Goal: Ask a question

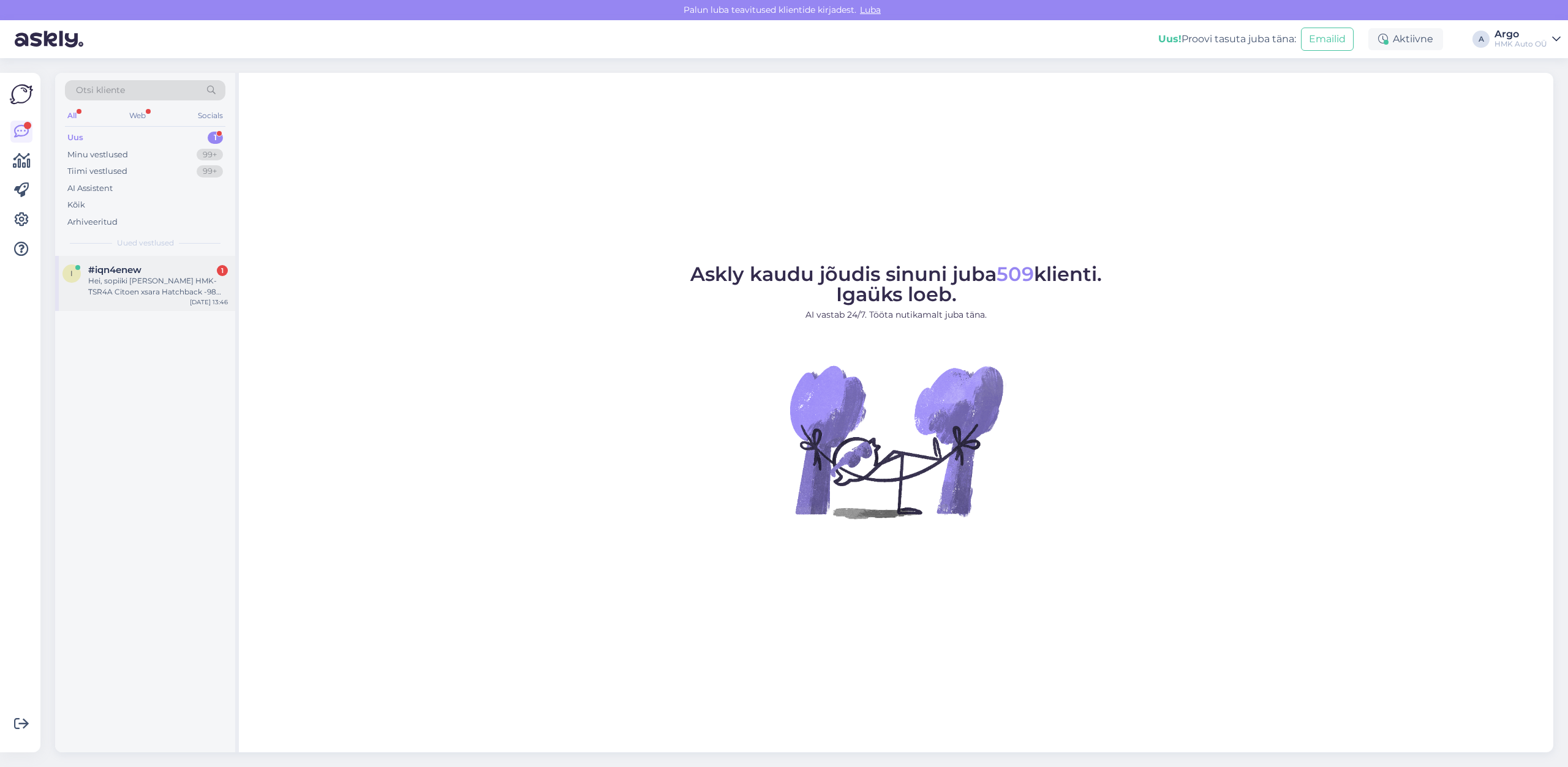
click at [110, 284] on div "Hei, sopiiki [PERSON_NAME] HMK-TSR4A Citoen xsara Hatchback -98 1.8l levyjarrul…" at bounding box center [158, 286] width 139 height 22
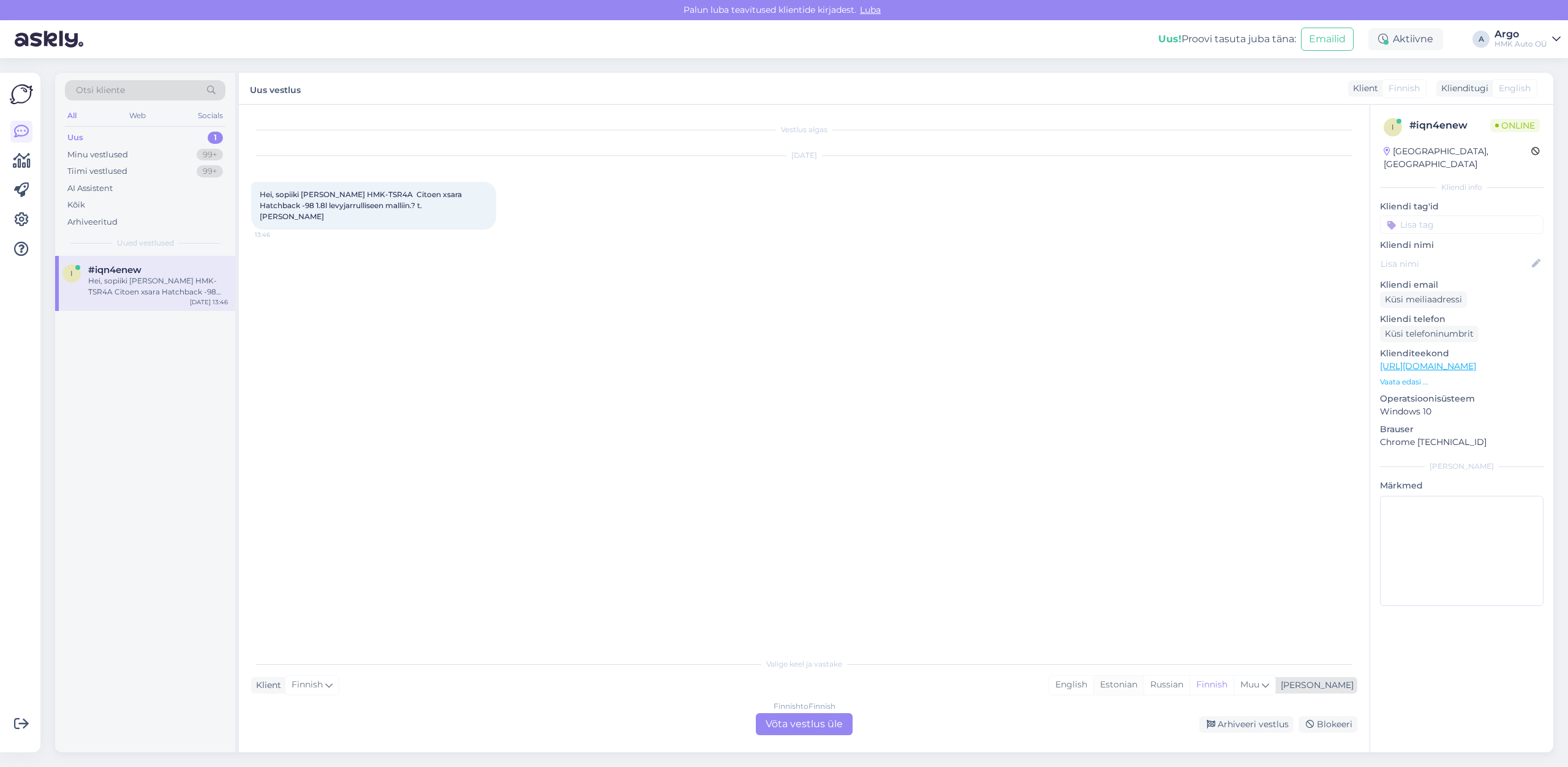
click at [1144, 685] on div "Estonian" at bounding box center [1118, 685] width 50 height 19
click at [810, 726] on div "Finnish to Estonian Võta vestlus üle" at bounding box center [804, 724] width 97 height 22
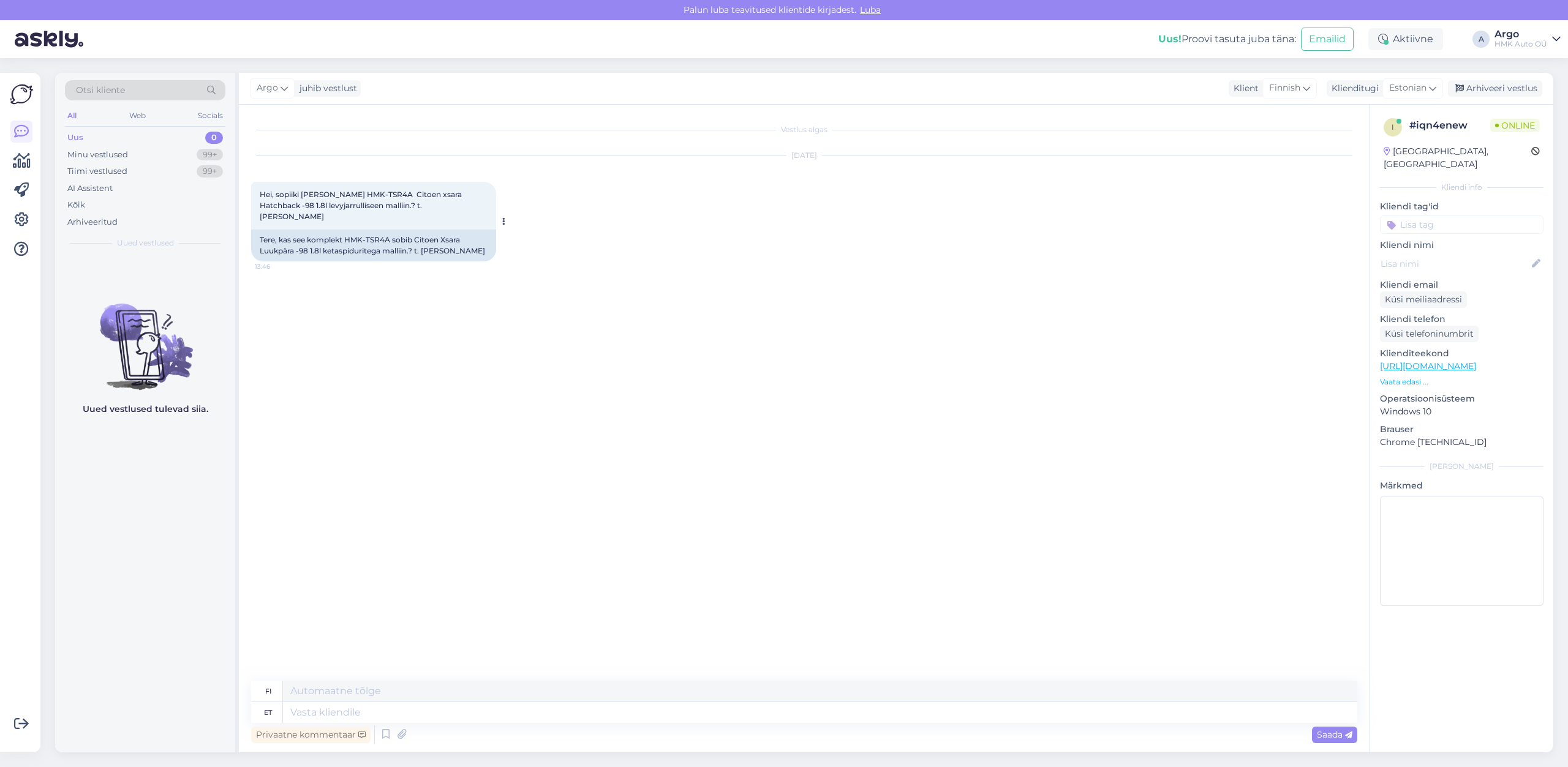
click at [375, 230] on div "Tere, kas see komplekt HMK-TSR4A sobib Citoen Xsara Luukpära -98 1.8l ketaspidu…" at bounding box center [373, 246] width 245 height 32
copy div "TSR4A"
click at [343, 713] on textarea at bounding box center [820, 713] width 1075 height 21
type textarea "Tere"
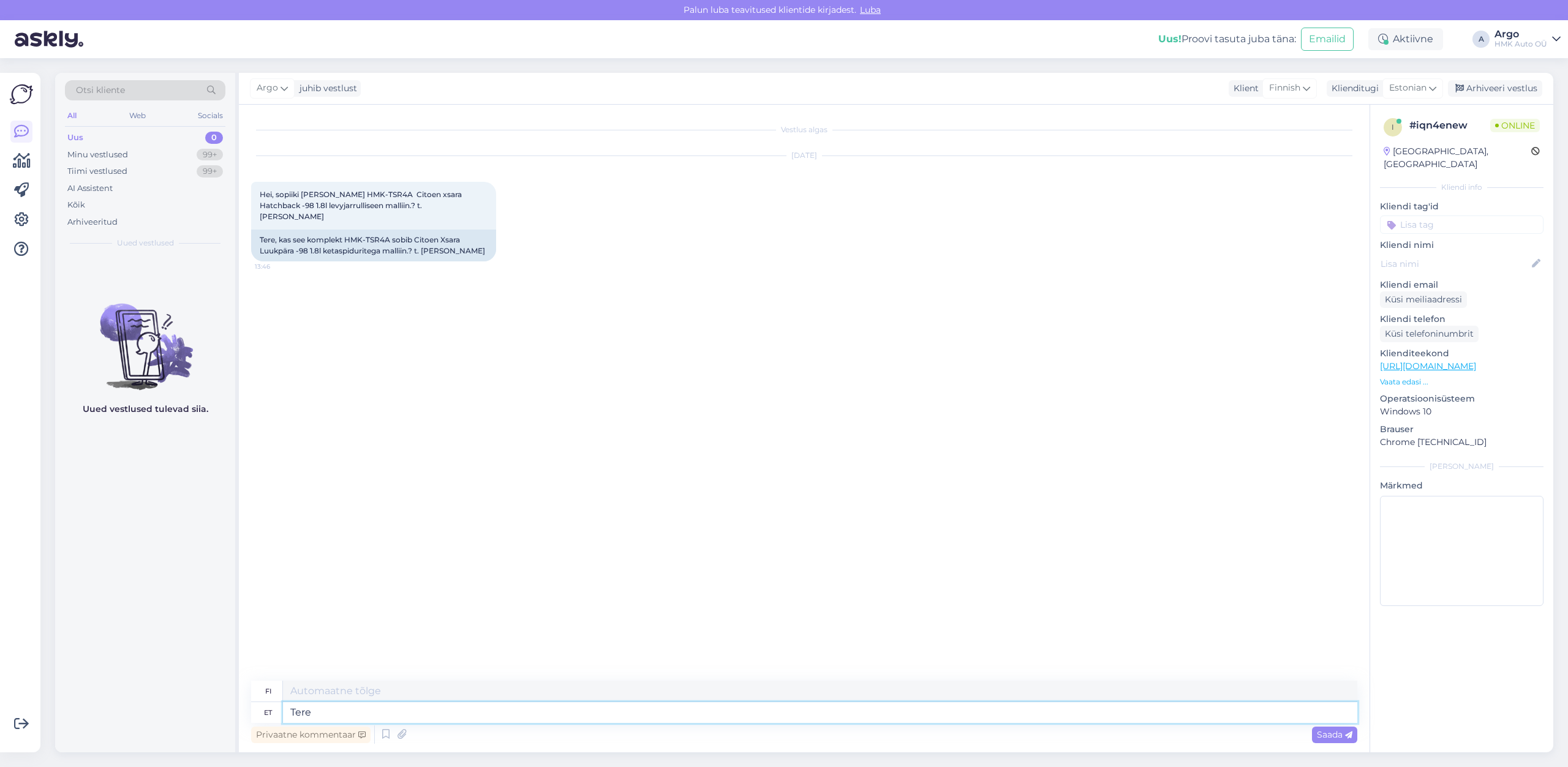
type textarea "Hei"
type textarea "Tere,"
type textarea "Hei,"
type textarea "Tere, andke a"
type textarea "[PERSON_NAME]"
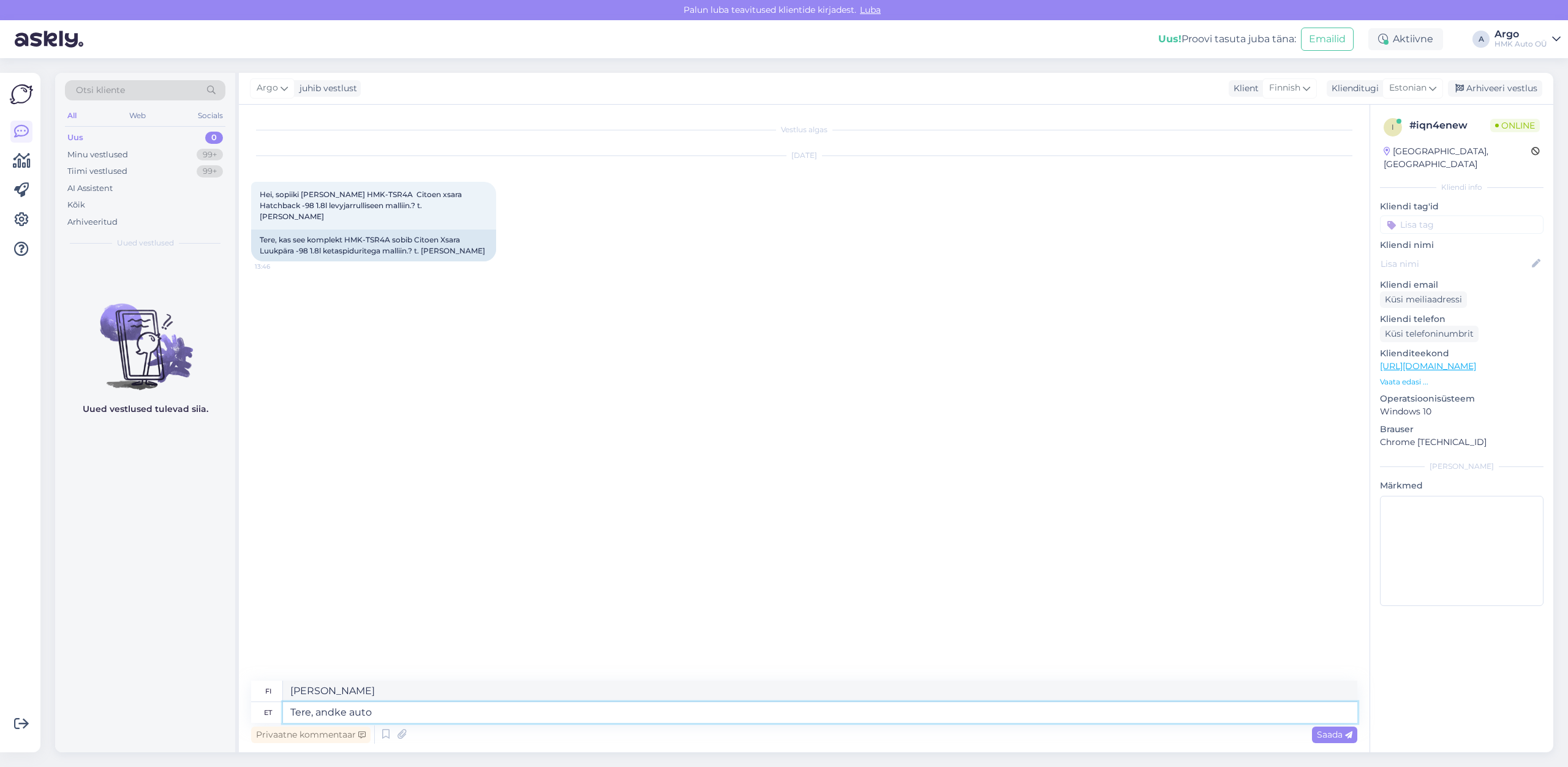
type textarea "Tere, andke auto"
type textarea "[PERSON_NAME] auto."
type textarea "Tere, andke auto reg."
type textarea "Hei, antakaa minulle auton rekisterinumero."
type textarea "Tere, andke auto reg. nr"
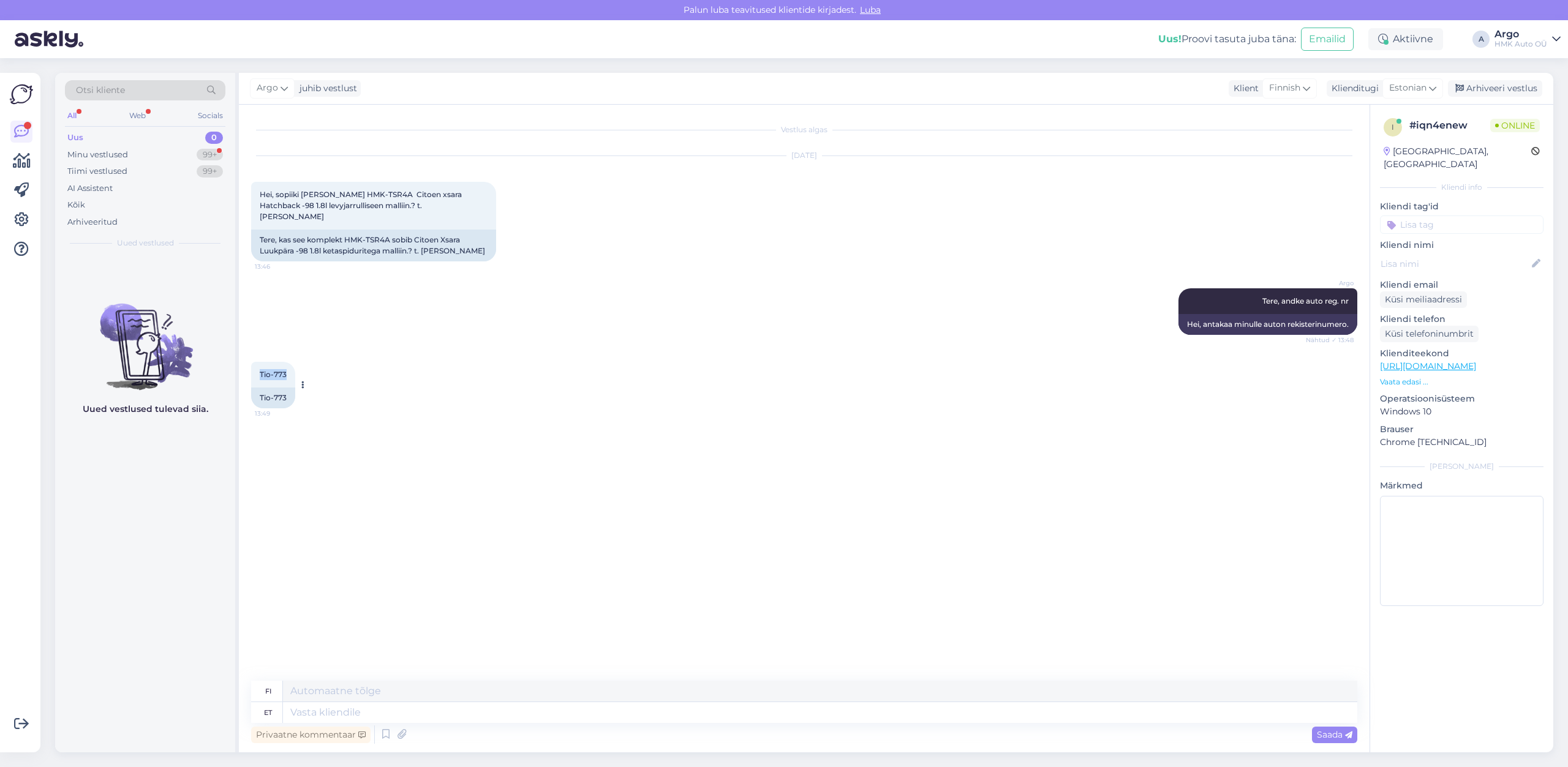
drag, startPoint x: 288, startPoint y: 359, endPoint x: 258, endPoint y: 373, distance: 33.1
click at [258, 373] on div "Tio-773 13:49" at bounding box center [273, 375] width 44 height 26
copy span "Tio-773"
click at [330, 715] on textarea at bounding box center [820, 713] width 1075 height 21
type textarea "Jah,"
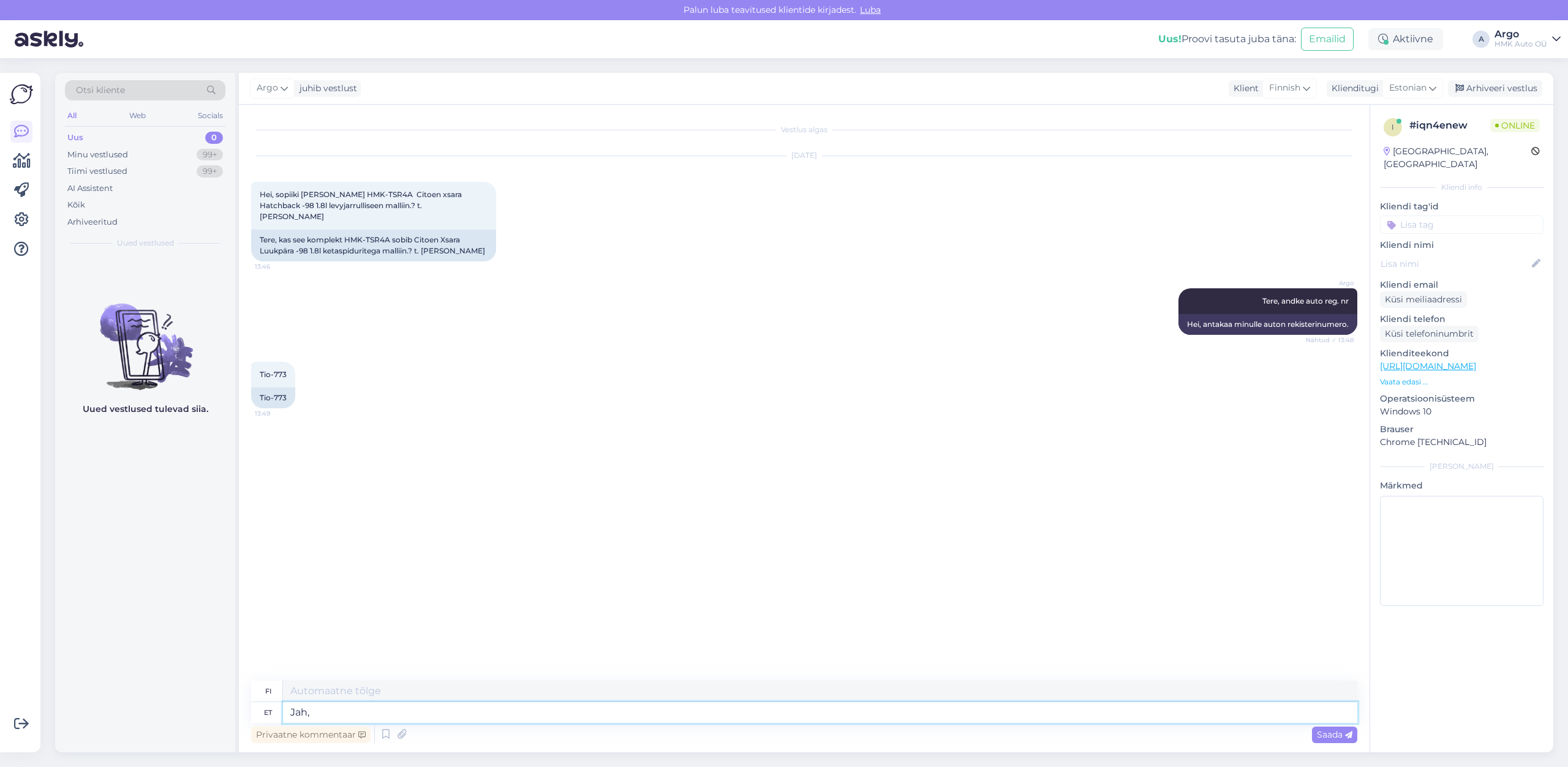
type textarea "Kyllä,"
type textarea "Jah, see"
type textarea "Kyllä, tuo"
type textarea "Jah, see on s"
type textarea "Kyllä, se on."
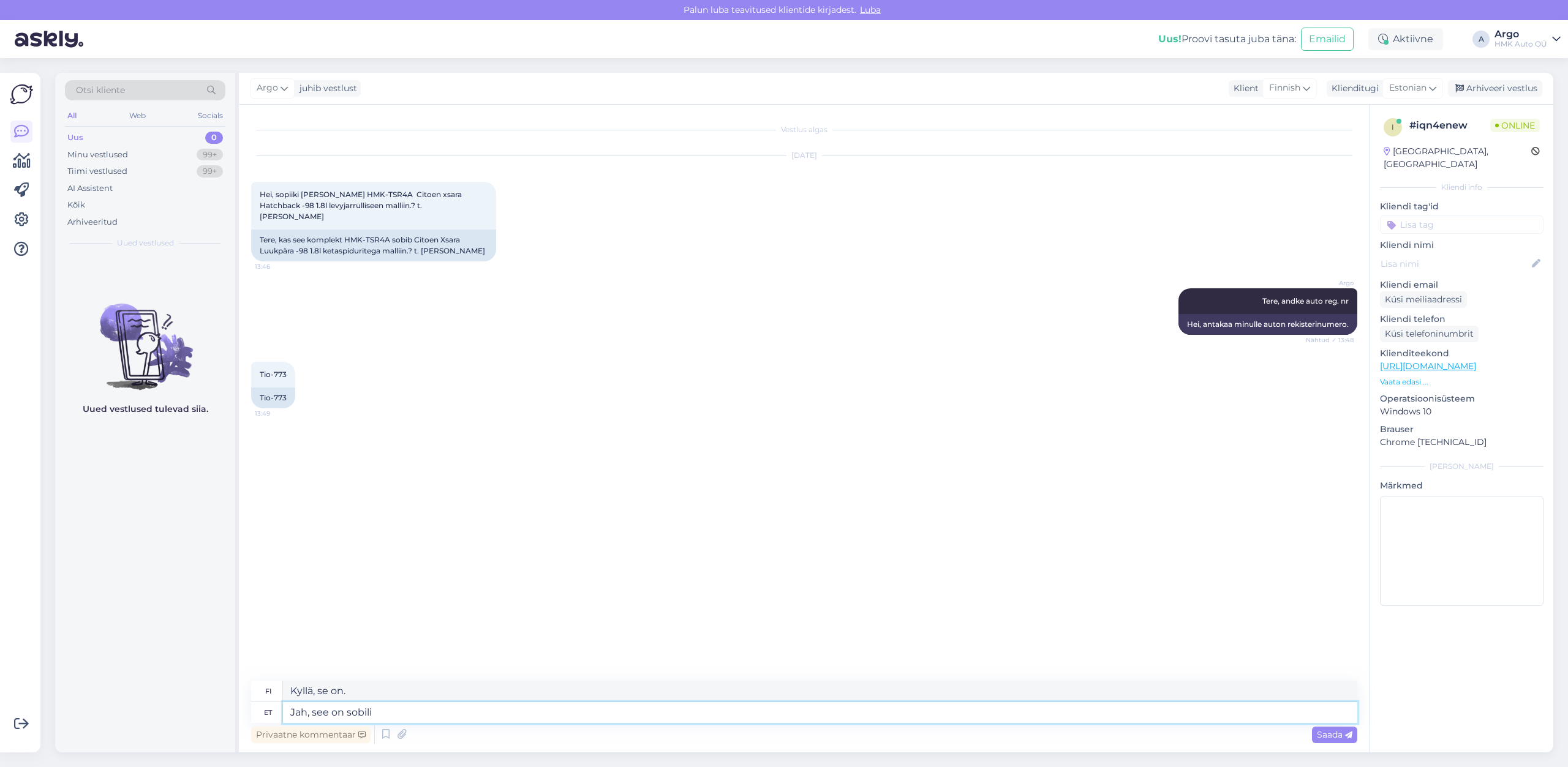
type textarea "Jah, see on sobilik"
type textarea "Kyllä, se on sopivaa."
type textarea "Jah, see on sobilik."
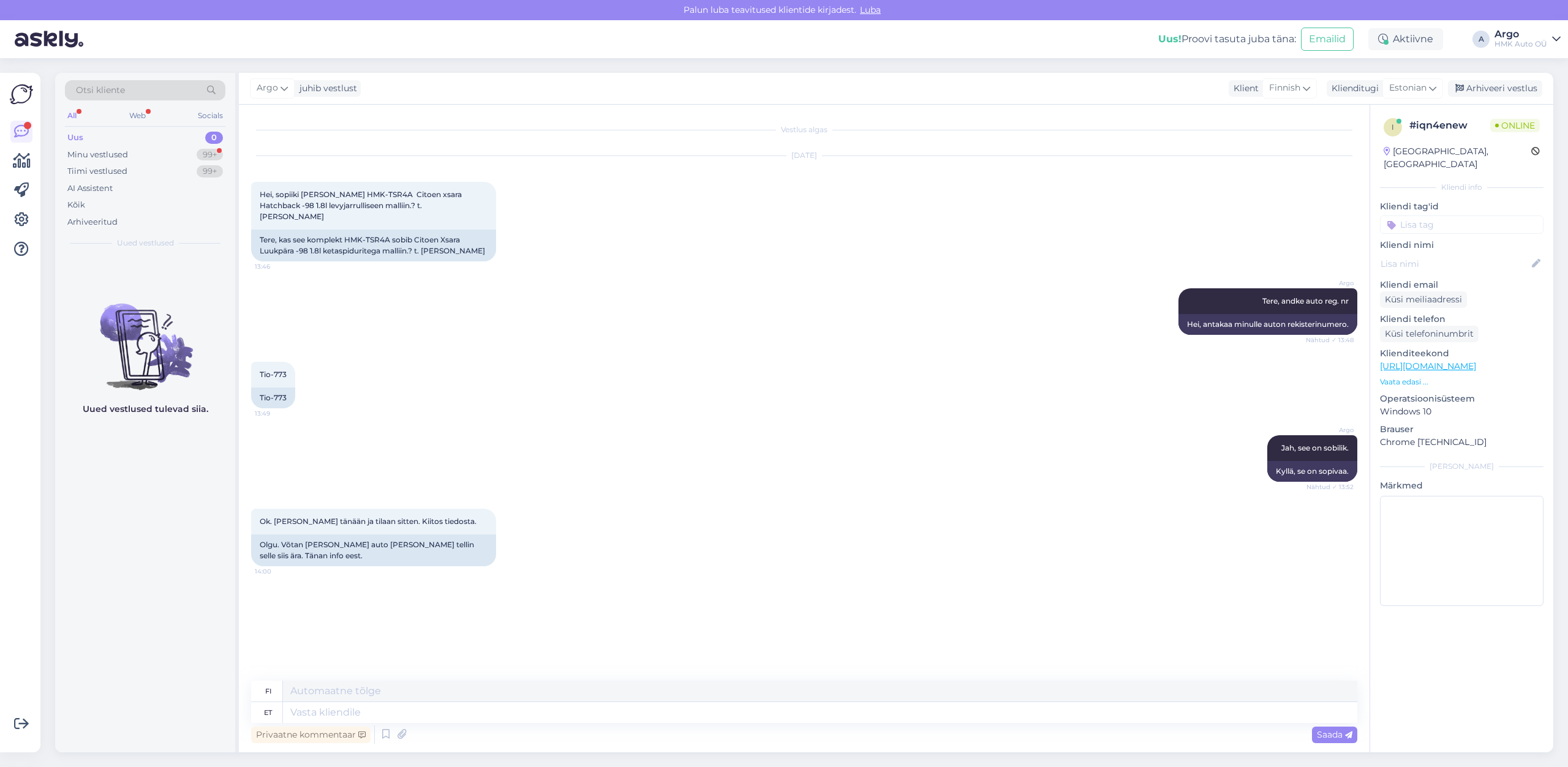
click at [479, 382] on div "Tio-773 13:49 Tio-773" at bounding box center [804, 385] width 1106 height 74
click at [534, 392] on div "Tio-773 13:49 Tio-773" at bounding box center [804, 385] width 1106 height 74
click at [534, 401] on div "Tio-773 13:49 Tio-773" at bounding box center [804, 385] width 1106 height 74
click at [536, 422] on div "Argo Jah, see on sobilik. Nähtud ✓ 13:52 Kyllä, se on sopivaa." at bounding box center [804, 459] width 1106 height 74
click at [646, 499] on div "Ok. [PERSON_NAME] tänään ja tilaan sitten. Kiitos tiedosta. 14:00 Olgu. Võtan […" at bounding box center [804, 537] width 1106 height 84
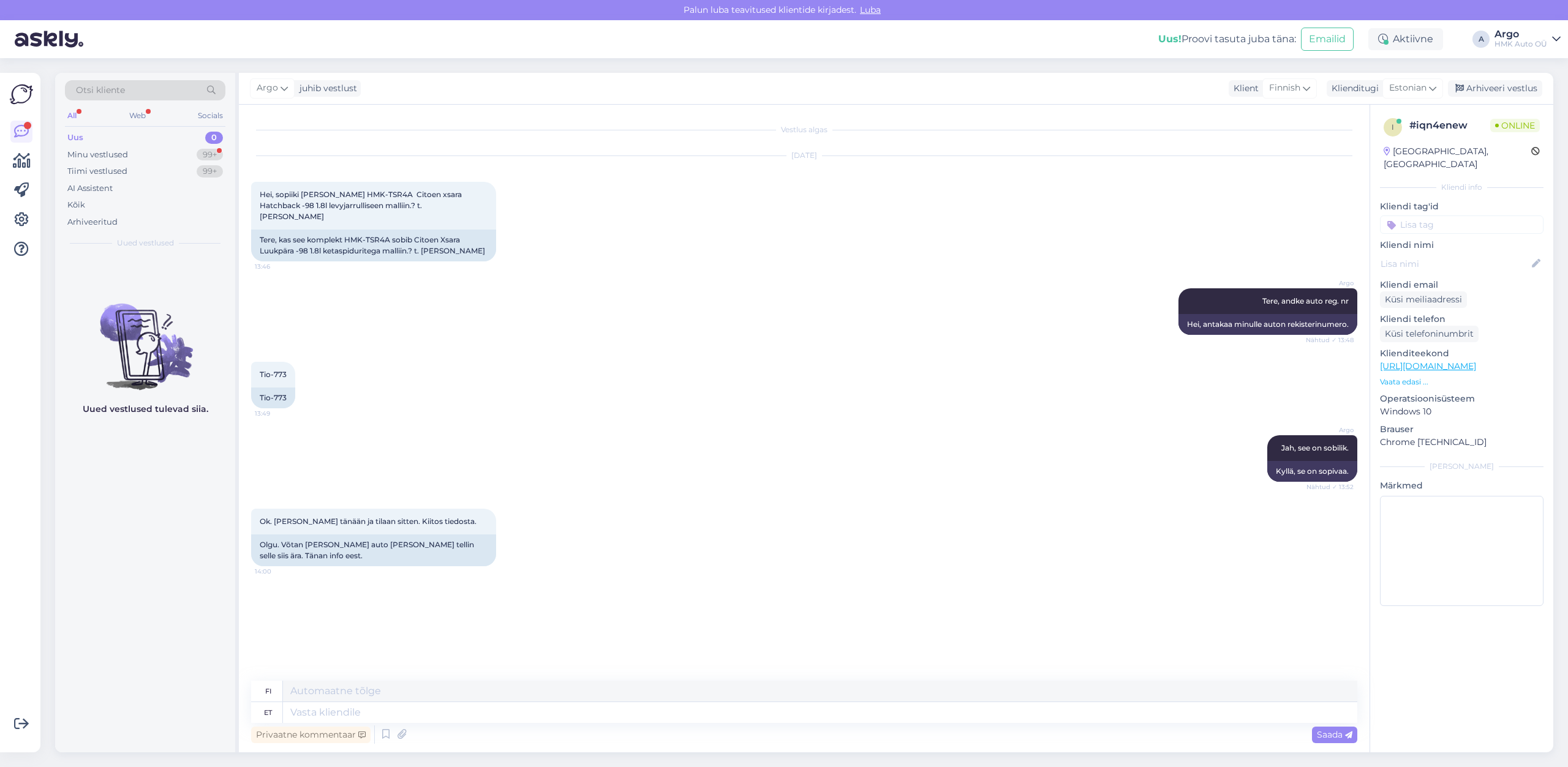
drag, startPoint x: 679, startPoint y: 575, endPoint x: 651, endPoint y: 592, distance: 32.8
click at [675, 578] on div "Vestlus algas [DATE] Hei, sopiiki [PERSON_NAME] HMK-TSR4A Citoen xsara Hatchbac…" at bounding box center [810, 394] width 1117 height 553
click at [603, 618] on div "Vestlus algas [DATE] Hei, sopiiki [PERSON_NAME] HMK-TSR4A Citoen xsara Hatchbac…" at bounding box center [810, 394] width 1117 height 553
click at [434, 604] on div "Vestlus algas [DATE] Hei, sopiiki [PERSON_NAME] HMK-TSR4A Citoen xsara Hatchbac…" at bounding box center [810, 394] width 1117 height 553
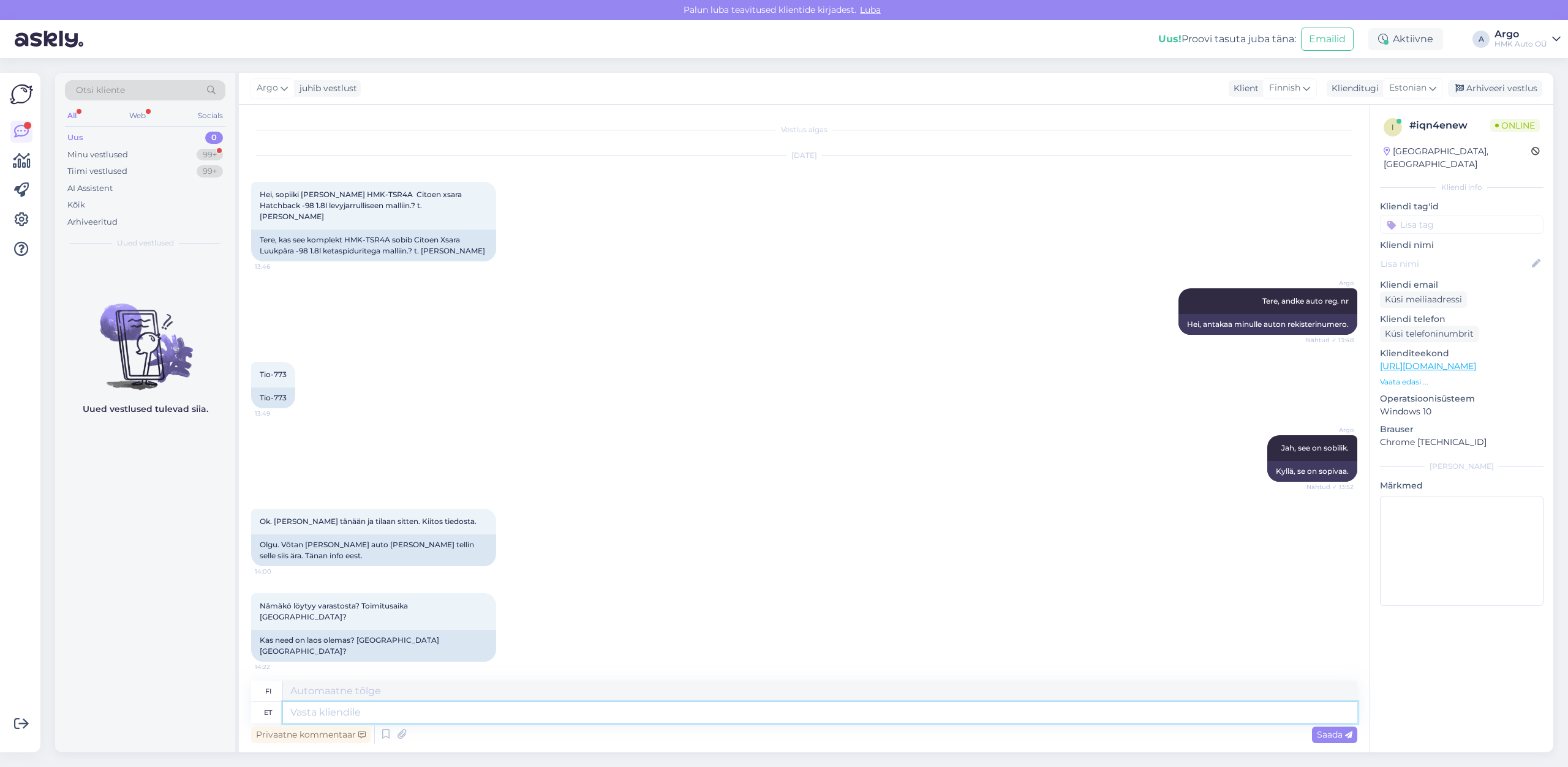
click at [344, 716] on textarea at bounding box center [820, 713] width 1075 height 21
type textarea "JAh, l"
type textarea "KYLLÄ,"
type textarea "JAh, [GEOGRAPHIC_DATA]"
type textarea "KYLLÄ, varastossa"
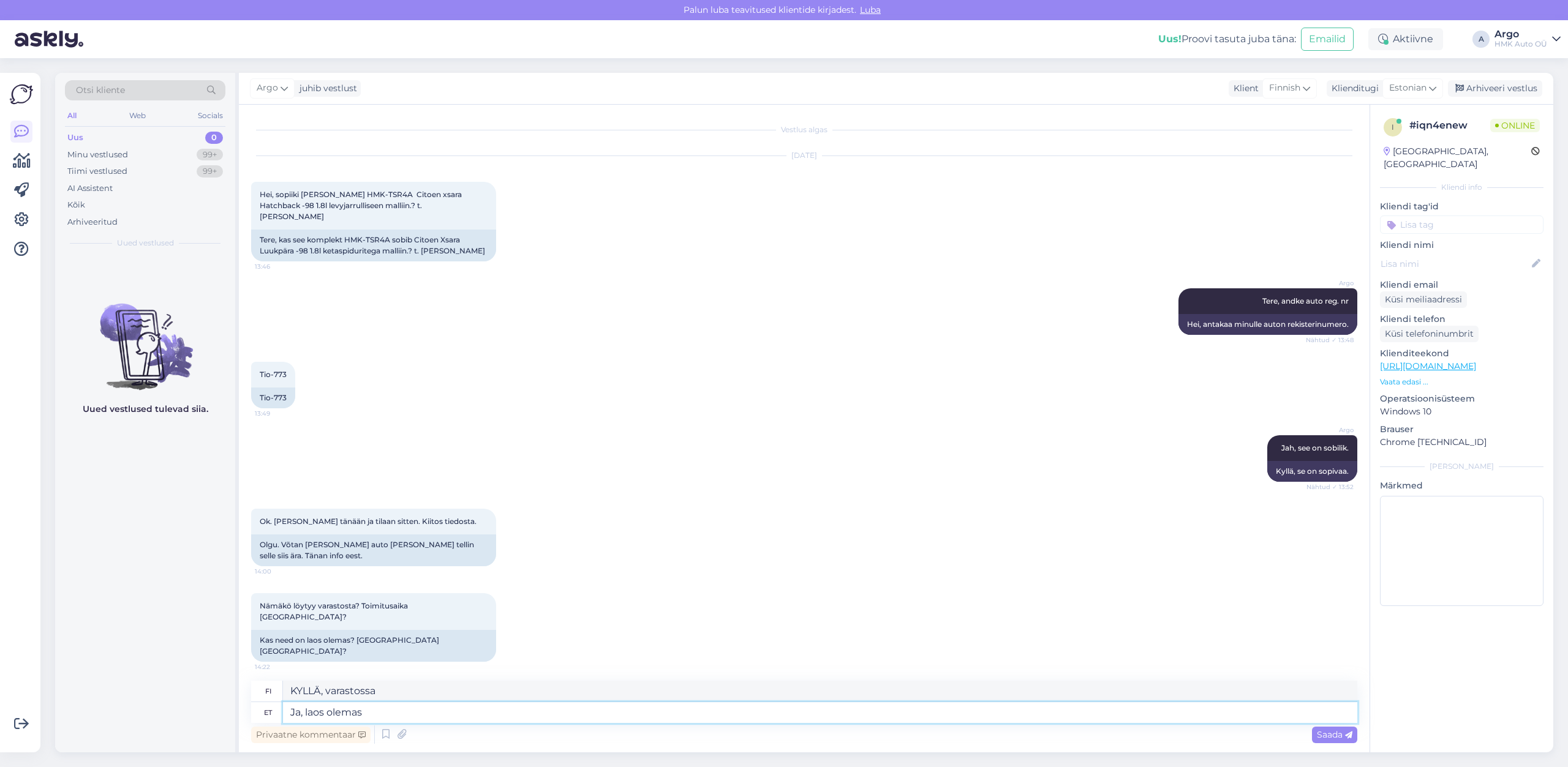
type textarea "Jah, [GEOGRAPHIC_DATA] olemas"
type textarea "Kyllä, varastossa"
type textarea "Jah, [GEOGRAPHIC_DATA] olemas."
type textarea "Kyllä, varastossa."
type textarea "Jah, [GEOGRAPHIC_DATA] olemas. [GEOGRAPHIC_DATA]"
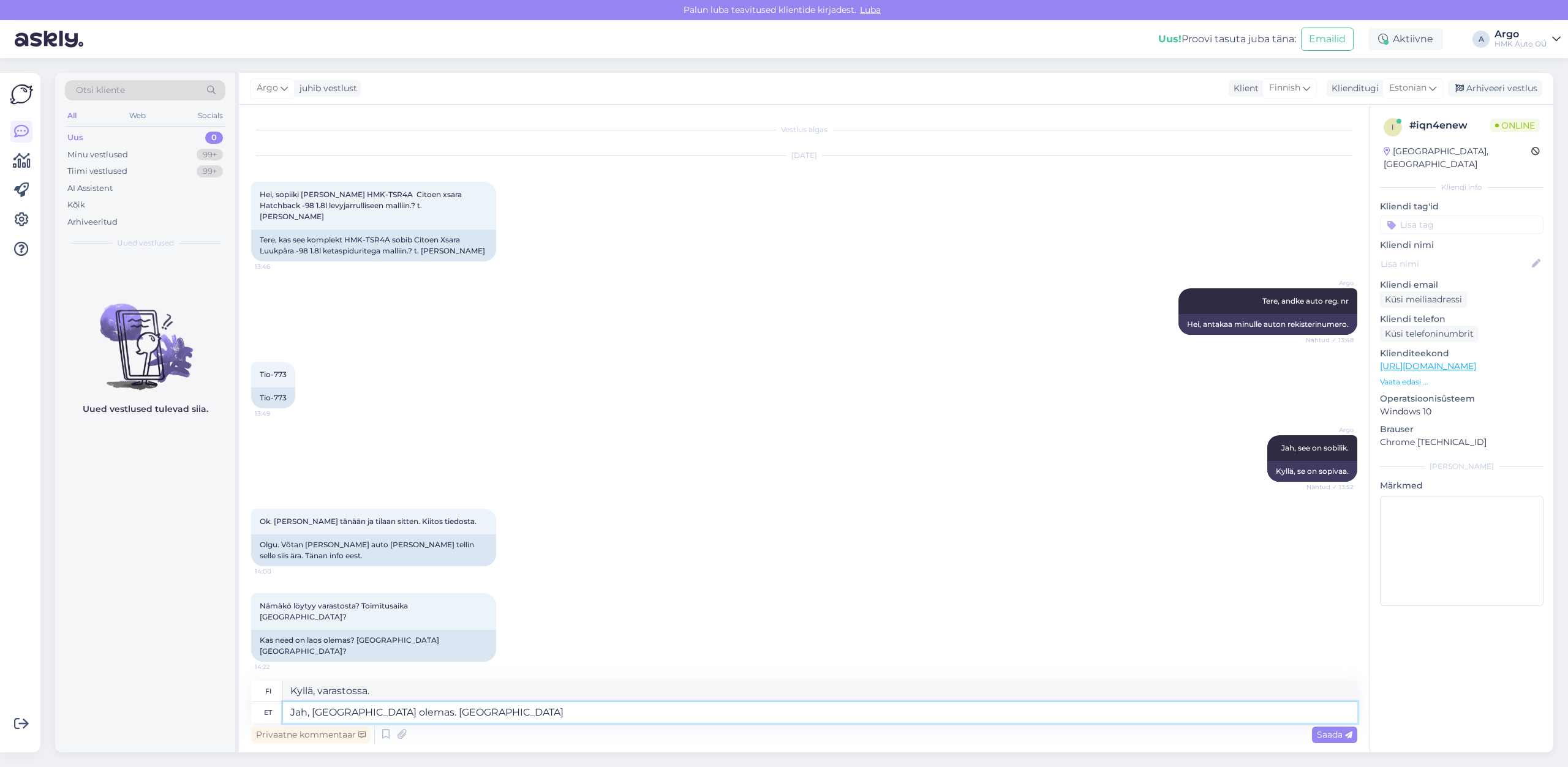
type textarea "Kyllä, varastossa. Toimitusaika"
type textarea "Jah, [GEOGRAPHIC_DATA] olemas. Tarneaeg pakiautomaati"
type textarea "Kyllä, varastossa. Toimitusaika pakettiterminaaliin"
type textarea "Jah, [GEOGRAPHIC_DATA] olemas. Tarneaeg pakiautomaati 3-6"
type textarea "Kyllä, varastossa. Toimitusaika pakettiautomaattiin 3-6"
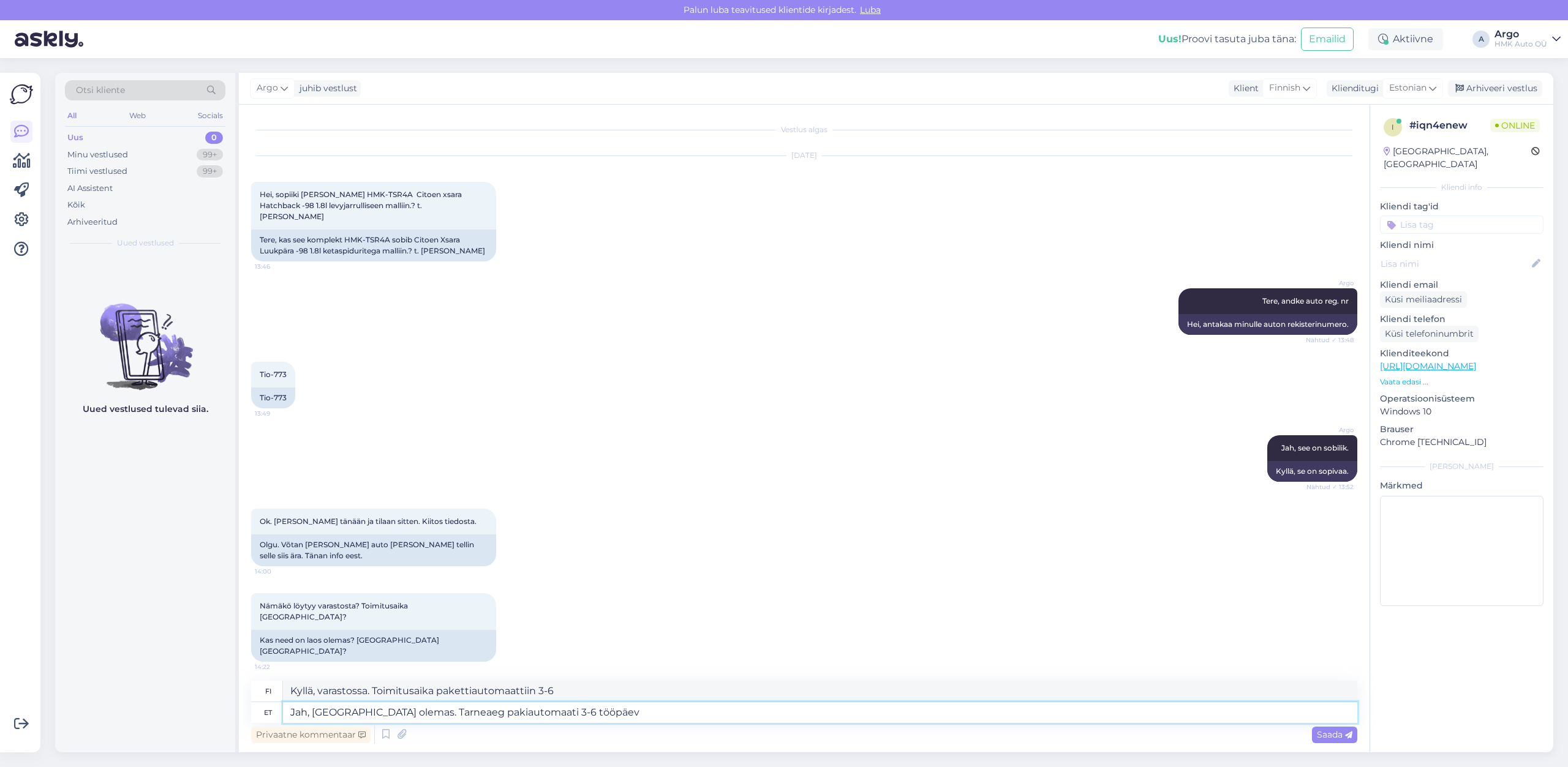
type textarea "Jah, [GEOGRAPHIC_DATA] olemas. Tarneaeg pakiautomaati 3-6 tööpäeva"
type textarea "Kyllä, varastossa. Toimitusaika pakettiautomaattiin 3-6 arkipäivää"
type textarea "Jah, [GEOGRAPHIC_DATA] olemas. Tarneaeg sõltub pakiautomaati 3-6 tööpäeva"
type textarea "Kyllä, varastossa. Toimitusaika riippuu pakettiterminaalista, 3–6 arkipäivää."
type textarea "Jah, [GEOGRAPHIC_DATA] olemas. [GEOGRAPHIC_DATA] sõltub [GEOGRAPHIC_DATA] ja pi…"
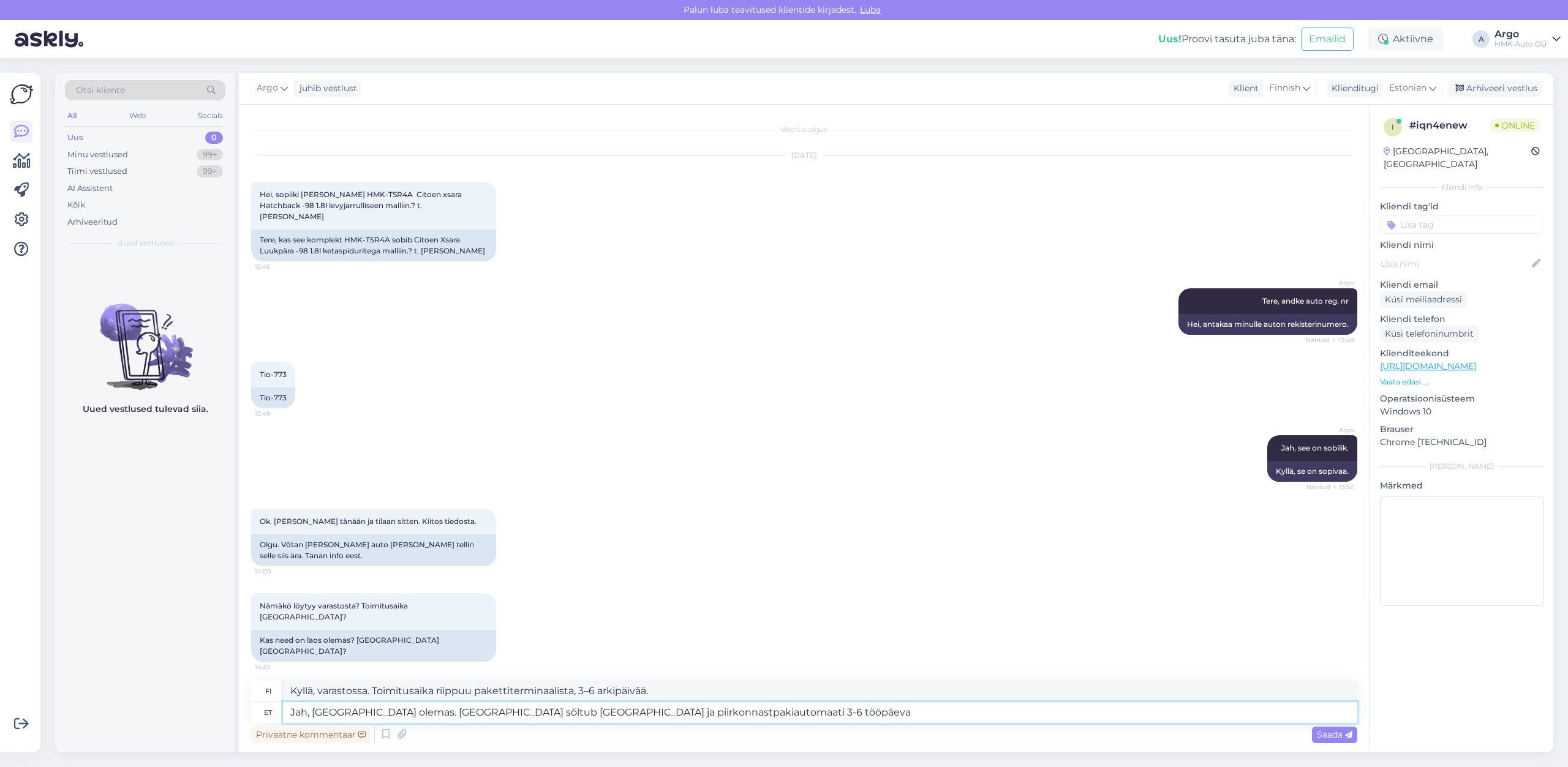
type textarea "Kyllä, varastossa. Toimitusaika riippuu toimitustavasta ja alueesta. Pakettiaut…"
type textarea "Jah, [GEOGRAPHIC_DATA] olemas. [GEOGRAPHIC_DATA] sõltub tarneviisist ja piirkon…"
type textarea "Kyllä, varastossa. Toimitusaika riippuu toimitustavasta ja alueesta, esim. pake…"
type textarea "Jah, [GEOGRAPHIC_DATA] olemas. [GEOGRAPHIC_DATA] sõltub tarneviisist ja piirkon…"
type textarea "Kyllä, varastossa. Toimitusaika riippuu toimitustavasta ja alueesta. Esim. pake…"
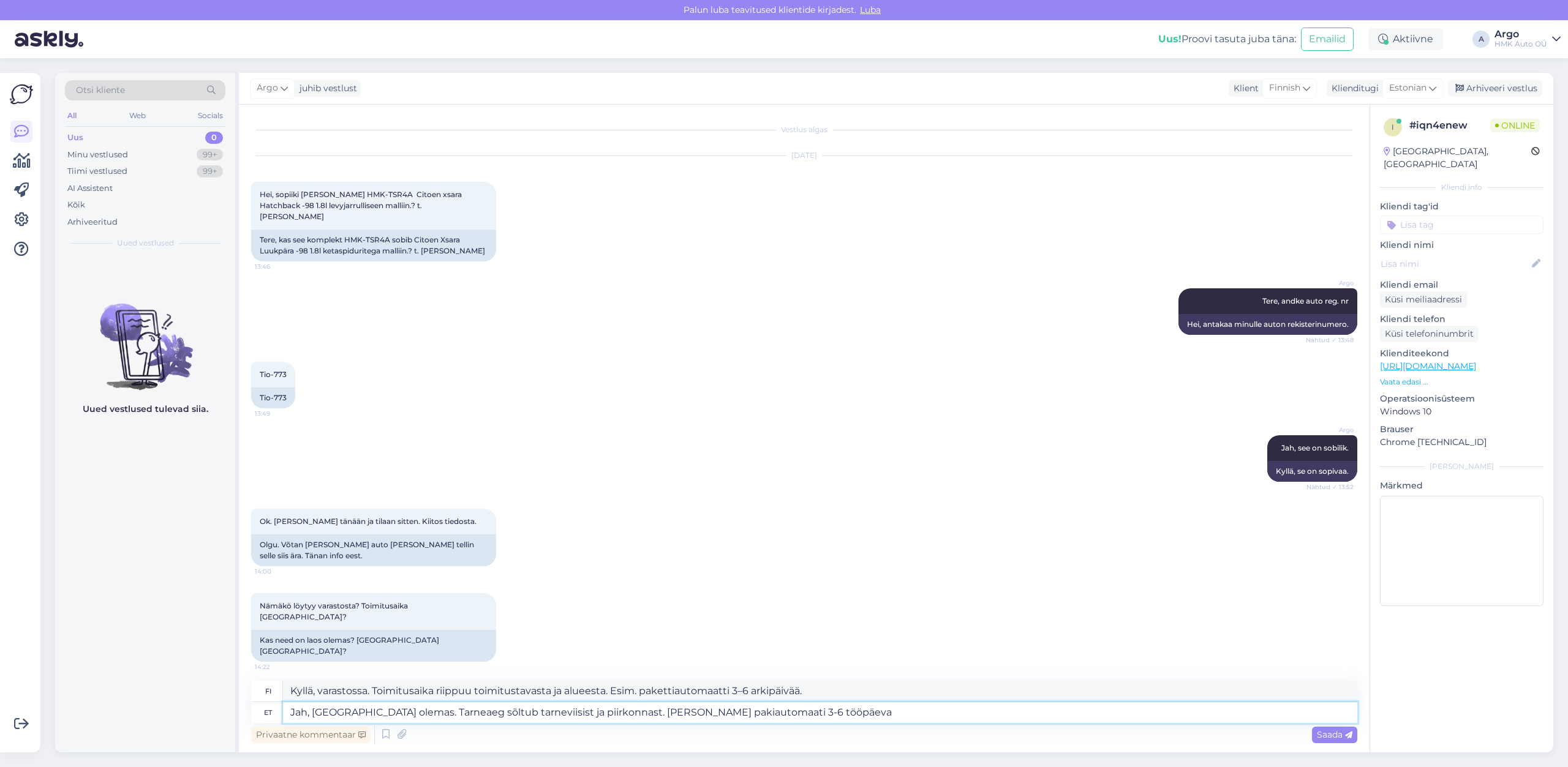
type textarea "Jah, [GEOGRAPHIC_DATA] olemas. [GEOGRAPHIC_DATA] sõltub tarneviisist ja piirkon…"
type textarea "Kyllä, varastossa. Toimitusaika riippuu toimitustavasta ja alueesta. Esimerkiks…"
type textarea "Jah, [GEOGRAPHIC_DATA] olemas. [GEOGRAPHIC_DATA] sõltub tarneviisist ja piirkon…"
type textarea "Kyllä, varastossa. Toimitusaika riippuu toimitustavasta ja alueesta. Esimerkiks…"
type textarea "Jah, [GEOGRAPHIC_DATA] olemas. [GEOGRAPHIC_DATA] sõltub tarneviisist ja piirkon…"
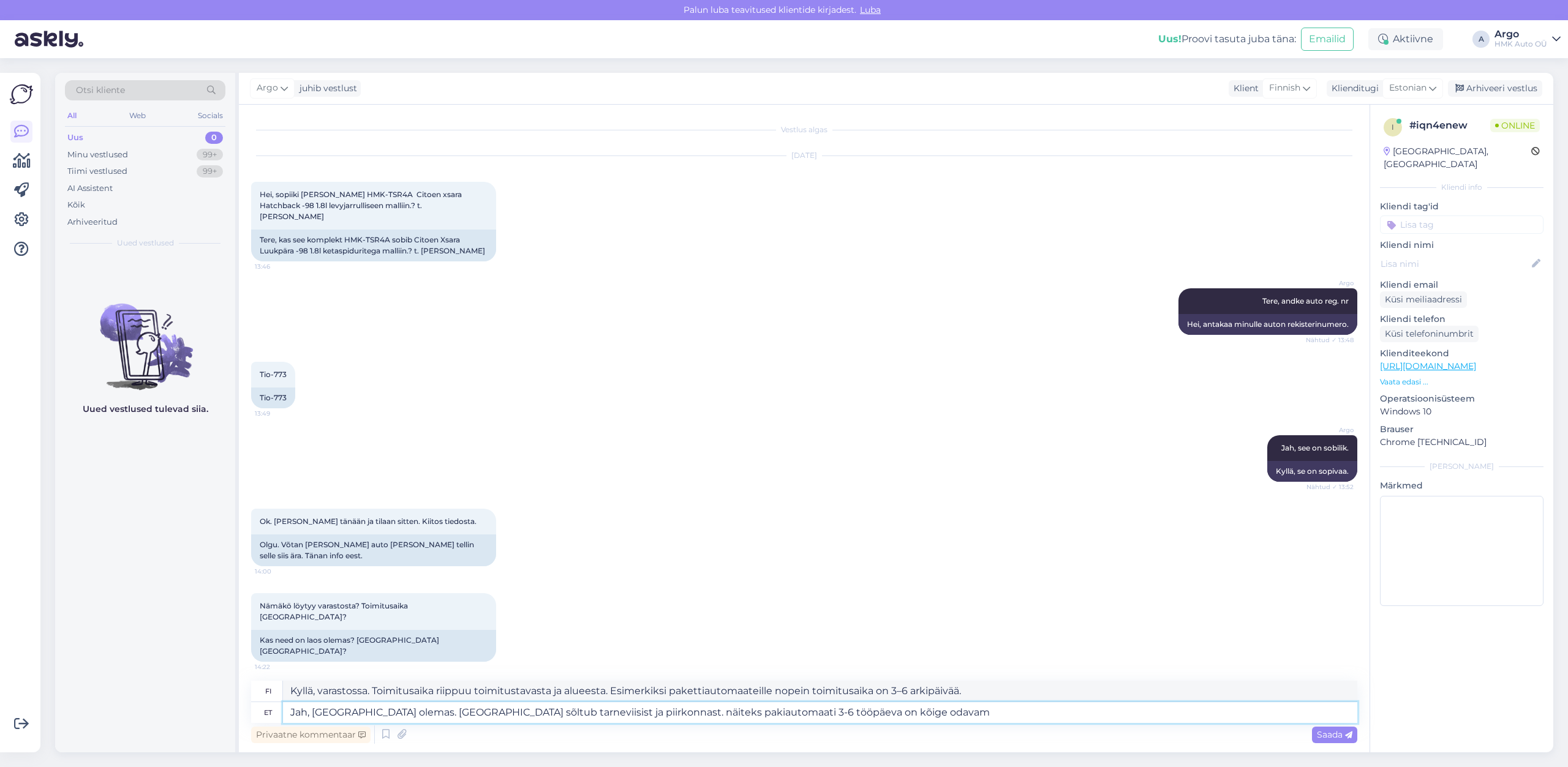
type textarea "Kyllä, varastossa. Toimitusaika riippuu toimitustavasta ja alueesta. Esimerkiks…"
type textarea "Jah, [GEOGRAPHIC_DATA] olemas. [GEOGRAPHIC_DATA] sõltub tarneviisist ja piirkon…"
type textarea "Kyllä, varastossa. Toimitusaika riippuu toimitustavasta ja alueesta. Esimerkiks…"
type textarea "Jah, [GEOGRAPHIC_DATA] olemas. [GEOGRAPHIC_DATA] sõltub tarneviisist ja piirkon…"
type textarea "Kyllä, varastossa. Toimitusaika riippuu toimitustavasta ja alueesta. Esimerkiks…"
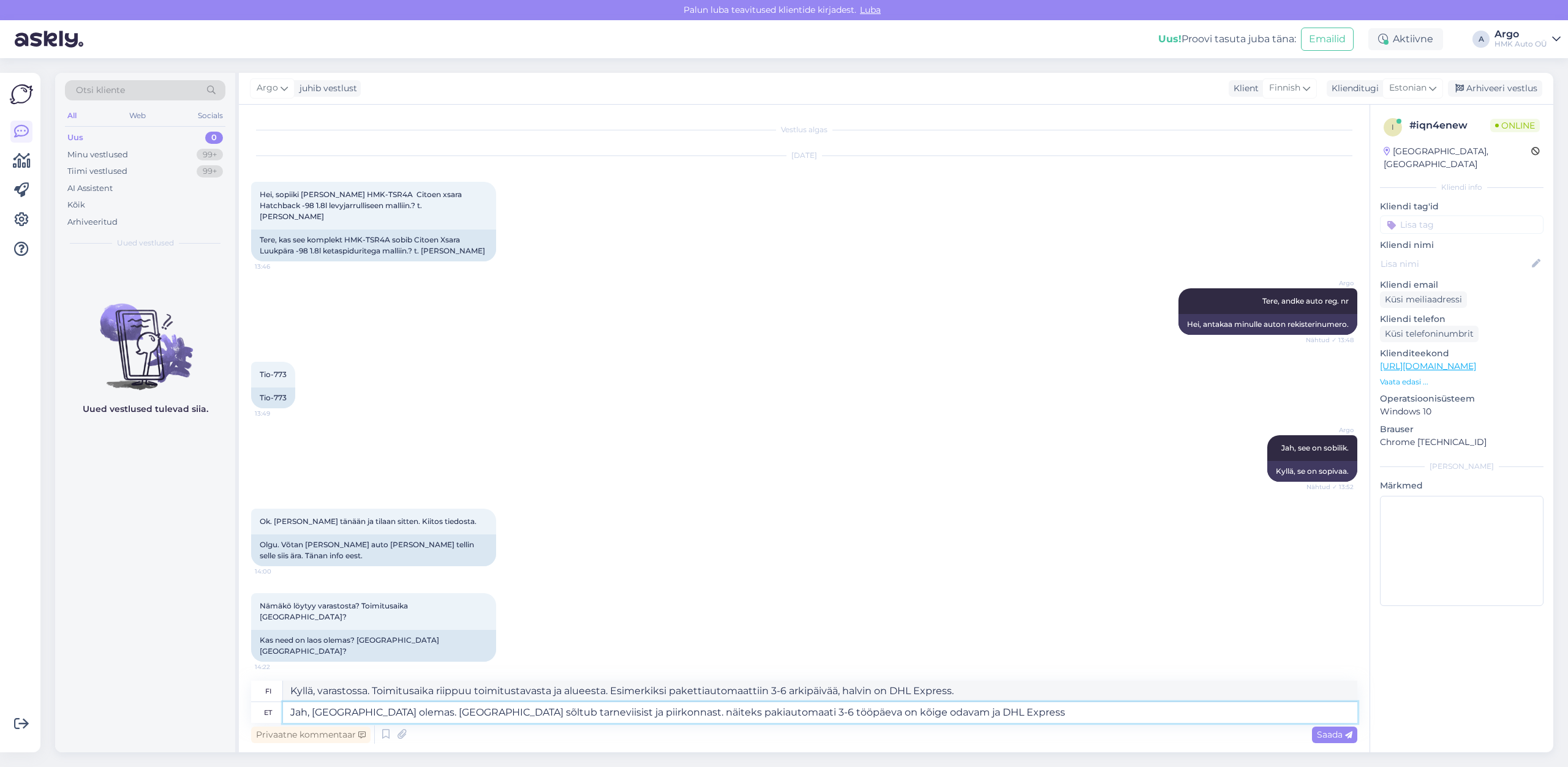
type textarea "Jah, [GEOGRAPHIC_DATA] olemas. [GEOGRAPHIC_DATA] sõltub tarneviisist ja piirkon…"
type textarea "Kyllä, varastossa. Toimitusaika riippuu toimitustavasta ja alueesta. Esimerkiks…"
type textarea "Jah, [GEOGRAPHIC_DATA] olemas. [GEOGRAPHIC_DATA] sõltub tarneviisist ja piirkon…"
type textarea "Kyllä, varastossa. Toimitusaika riippuu toimitustavasta ja alueesta. Esimerkiks…"
type textarea "Jah, [GEOGRAPHIC_DATA] olemas. [GEOGRAPHIC_DATA] sõltub tarneviisist ja piirkon…"
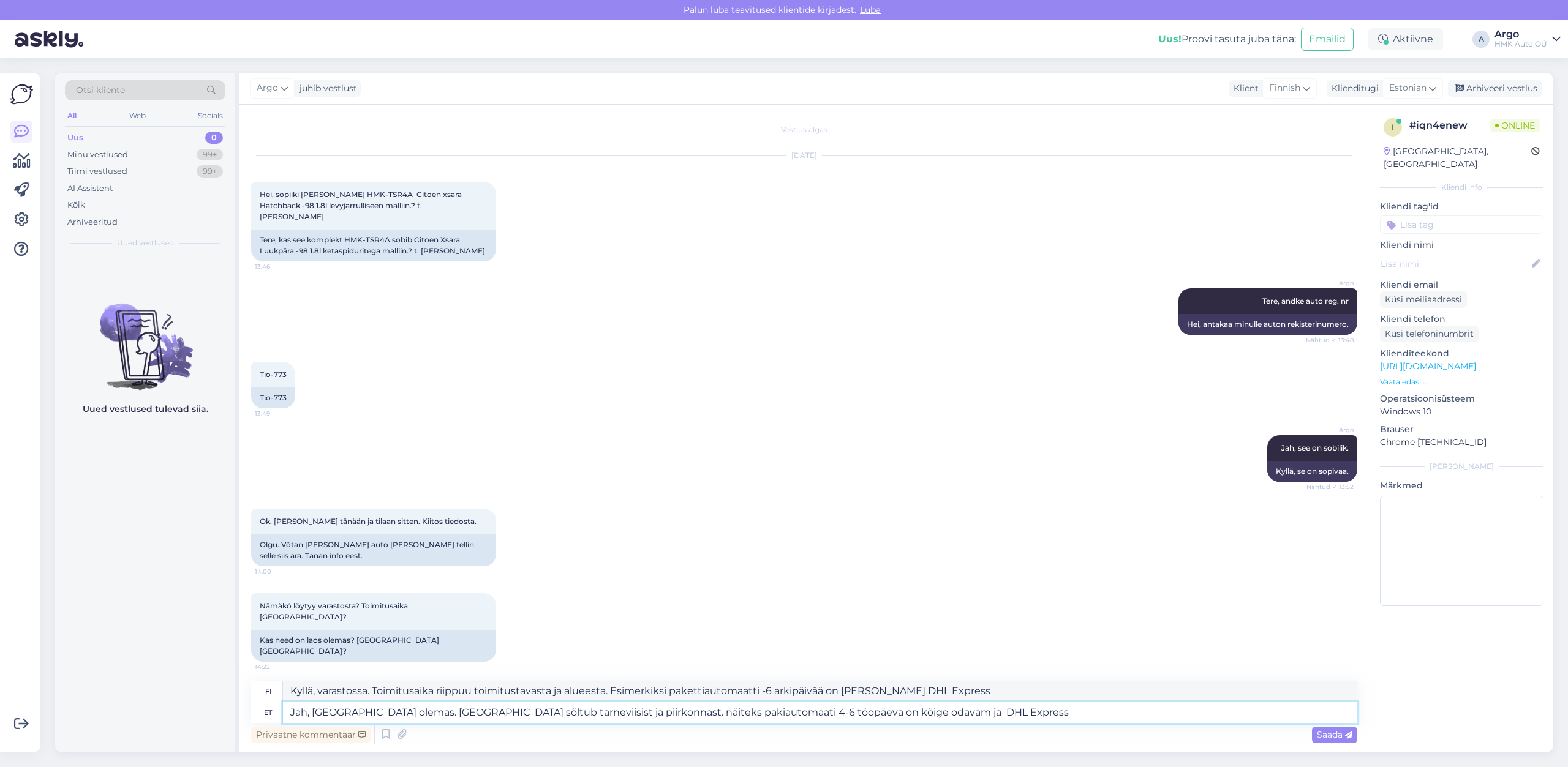
type textarea "Kyllä, varastossa. Toimitusaika riippuu toimitustavasta ja alueesta. Esimerkiks…"
type textarea "Jah, [GEOGRAPHIC_DATA] olemas. [GEOGRAPHIC_DATA] sõltub tarneviisist ja piirkon…"
type textarea "Kyllä, varastossa. Toimitusaika riippuu toimitustavasta ja alueesta. Esimerkiks…"
type textarea "Jah, [GEOGRAPHIC_DATA] olemas. [GEOGRAPHIC_DATA] sõltub tarneviisist ja piirkon…"
type textarea "Kyllä, varastossa. Toimitusaika riippuu toimitustavasta ja alueesta. Esimerkiks…"
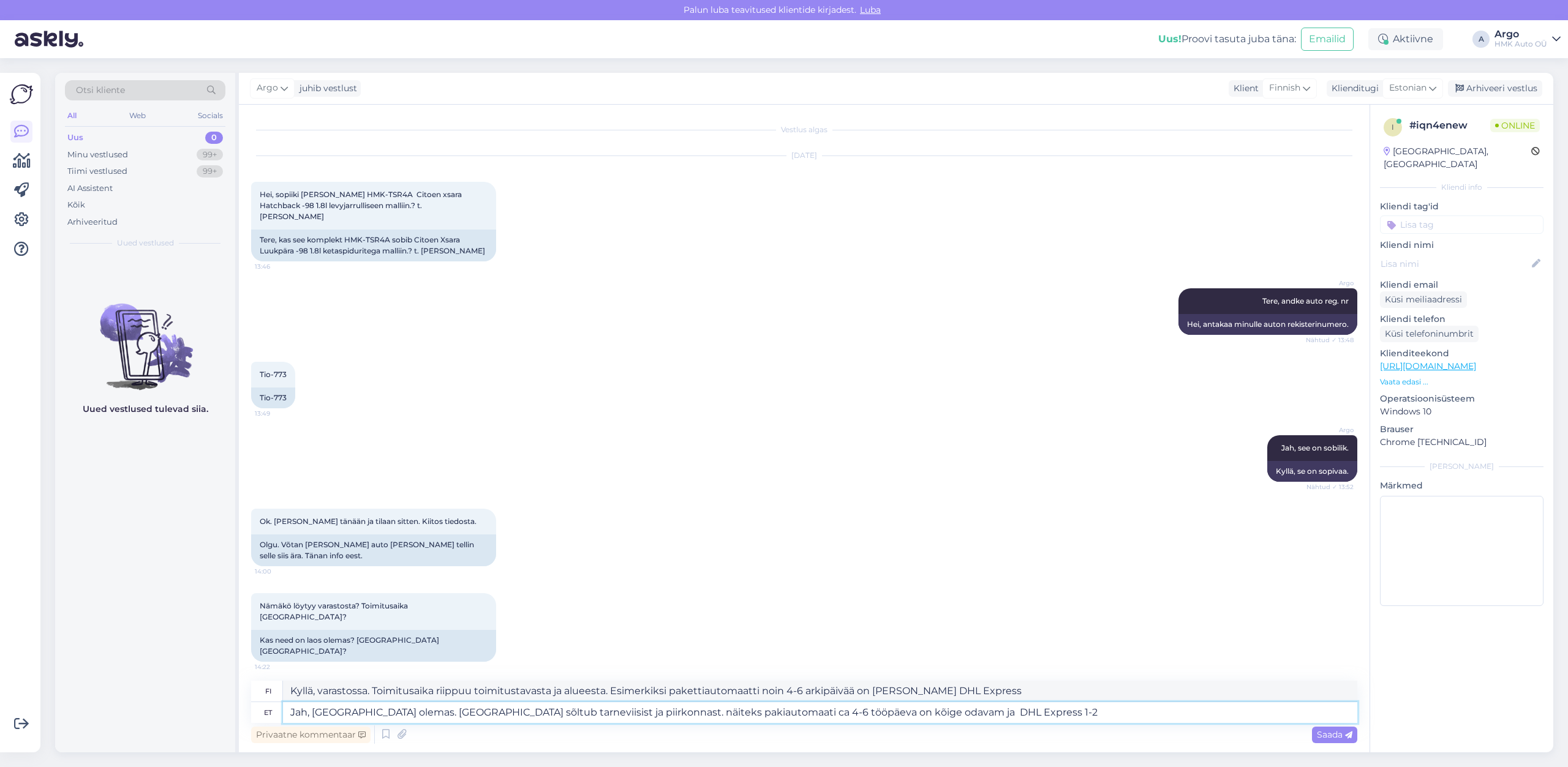
type textarea "Jah, [GEOGRAPHIC_DATA] olemas. [GEOGRAPHIC_DATA] sõltub tarneviisist ja piirkon…"
type textarea "Kyllä, varastossa. Toimitusaika riippuu toimitustavasta ja alueesta. Esimerkiks…"
type textarea "Jah, [GEOGRAPHIC_DATA] olemas. Tarneaeg sõltub tarneviisist ja piirkonnast. näi…"
type textarea "Kyllä, varastossa. Toimitusaika riippuu toimitustavasta ja alueesta. Esimerkiks…"
type textarea "Jah, [GEOGRAPHIC_DATA] olemas. Tarneaeg sõltub [GEOGRAPHIC_DATA] ja piirkonnast…"
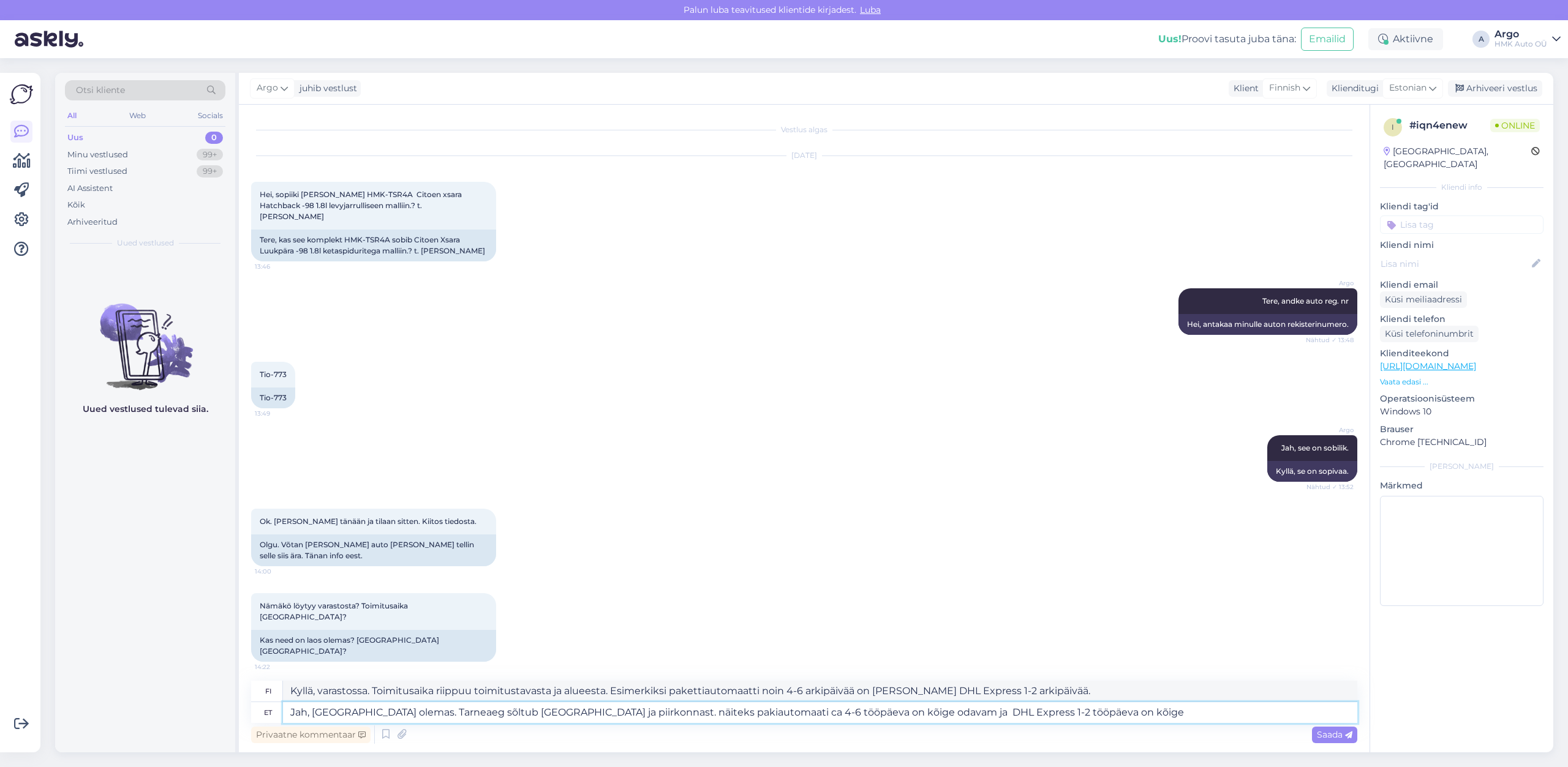
type textarea "Kyllä, varastossa. Toimitusaika riippuu toimitustavasta ja alueesta. Esimerkiks…"
type textarea "Jah, [GEOGRAPHIC_DATA] olemas. [GEOGRAPHIC_DATA] sõltub tarneviisist ja piirkon…"
type textarea "Kyllä, varastossa. Toimitusaika riippuu toimitustavasta ja alueesta. Esimerkiks…"
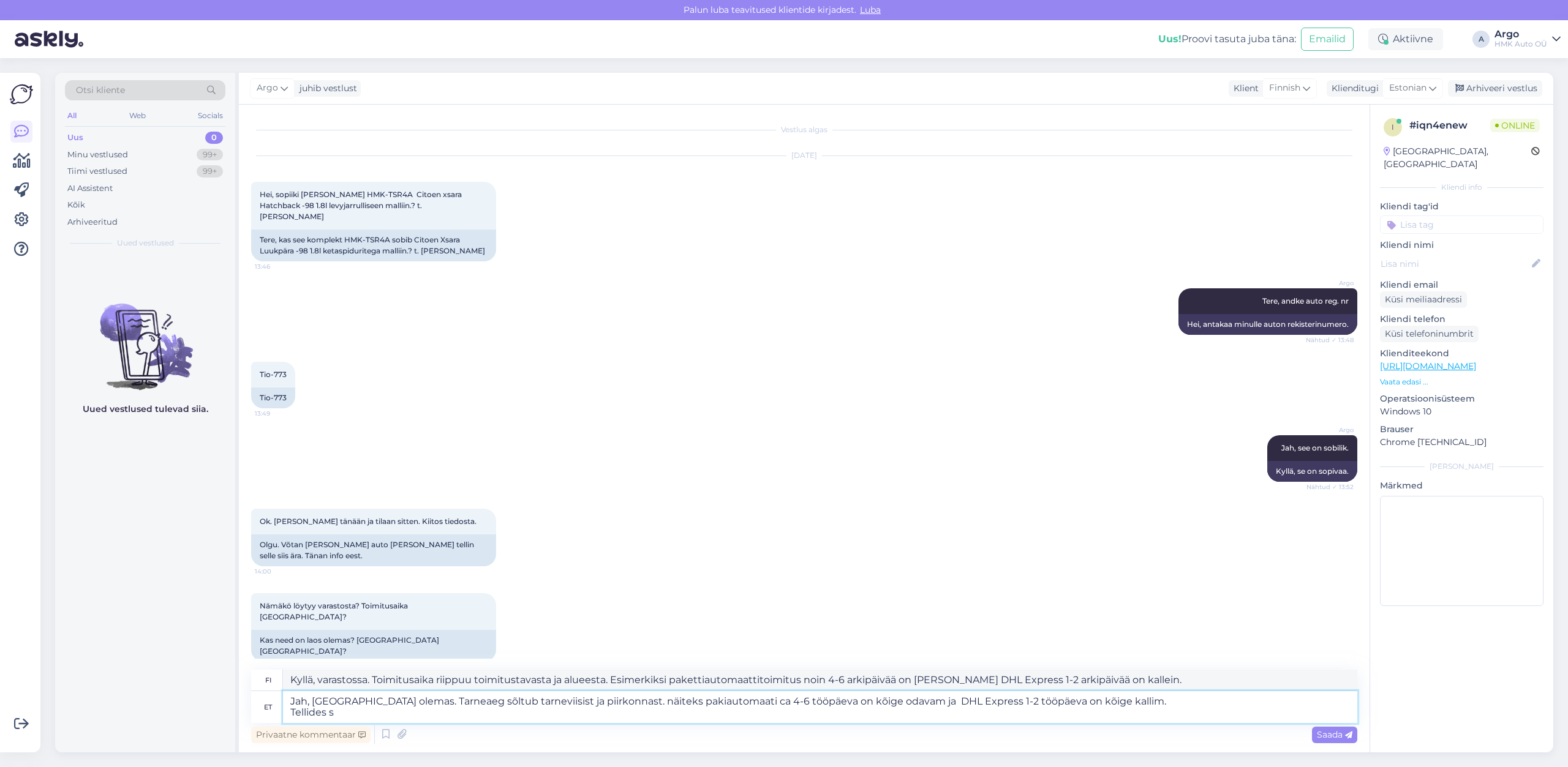
type textarea "Jah, [GEOGRAPHIC_DATA] olemas. Tarneaeg sõltub tarneviisist ja piirkonnast. näi…"
type textarea "Kyllä, varastossa. Toimitusaika riippuu toimitustavasta ja alueesta. Esimerkiks…"
type textarea "Jah, [GEOGRAPHIC_DATA] olemas. Tarneaeg sõltub tarneviisist ja piirkonnast. näi…"
type textarea "Kyllä, varastossa. Toimitusaika riippuu toimitustavasta ja alueesta. Esimerkiks…"
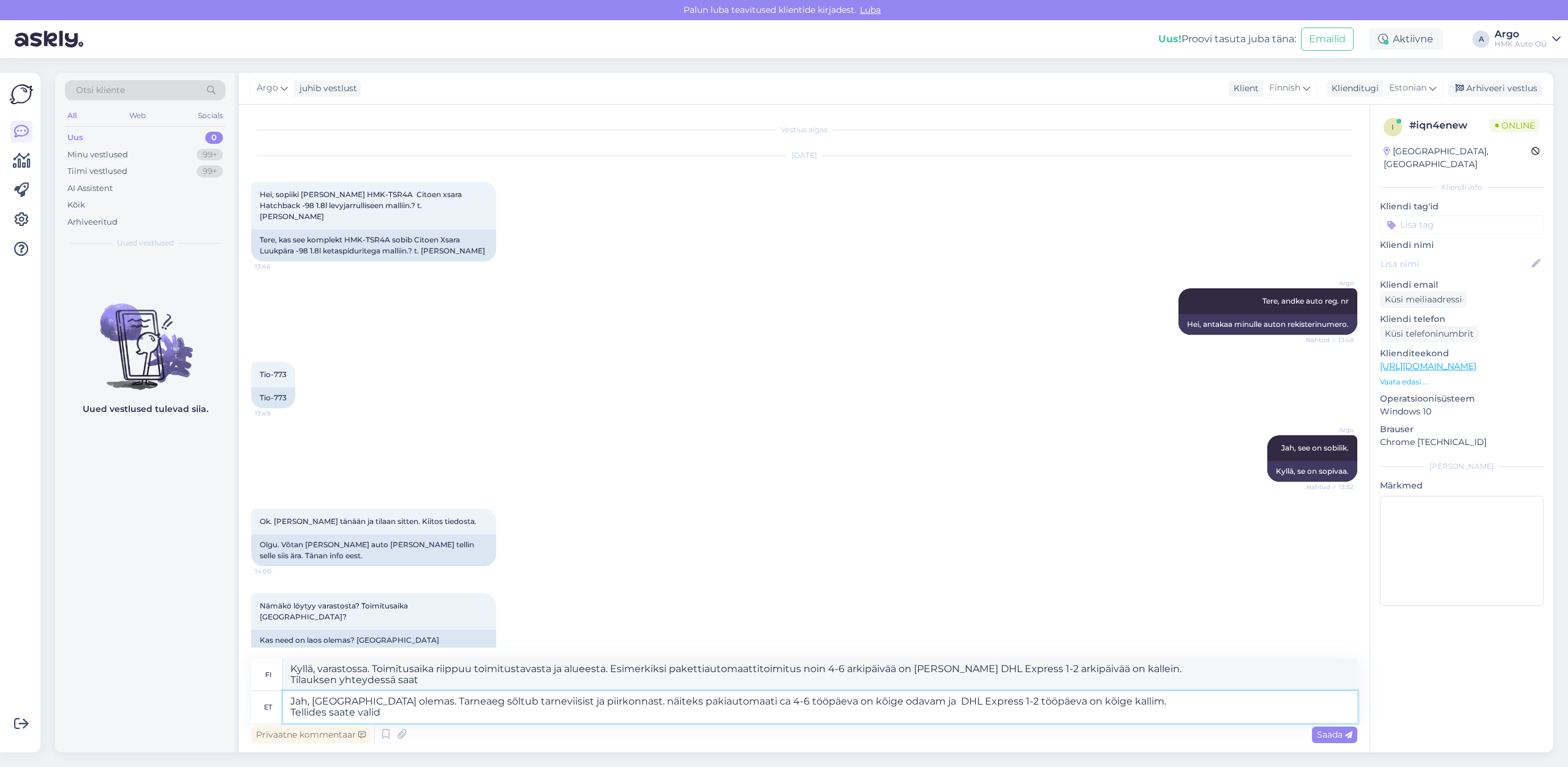
type textarea "Jah, [GEOGRAPHIC_DATA] olemas. Tarneaeg sõltub tarneviisist ja piirkonnast. näi…"
type textarea "Kyllä, varastossa. Toimitusaika riippuu toimitustavasta ja alueesta. Esimerkiks…"
type textarea "Jah, [GEOGRAPHIC_DATA] olemas. Tarneaeg sõltub tarneviisist ja piirkonnast. näi…"
type textarea "Kyllä, varastossa. Toimitusaika riippuu toimitustavasta ja alueesta. Esimerkiks…"
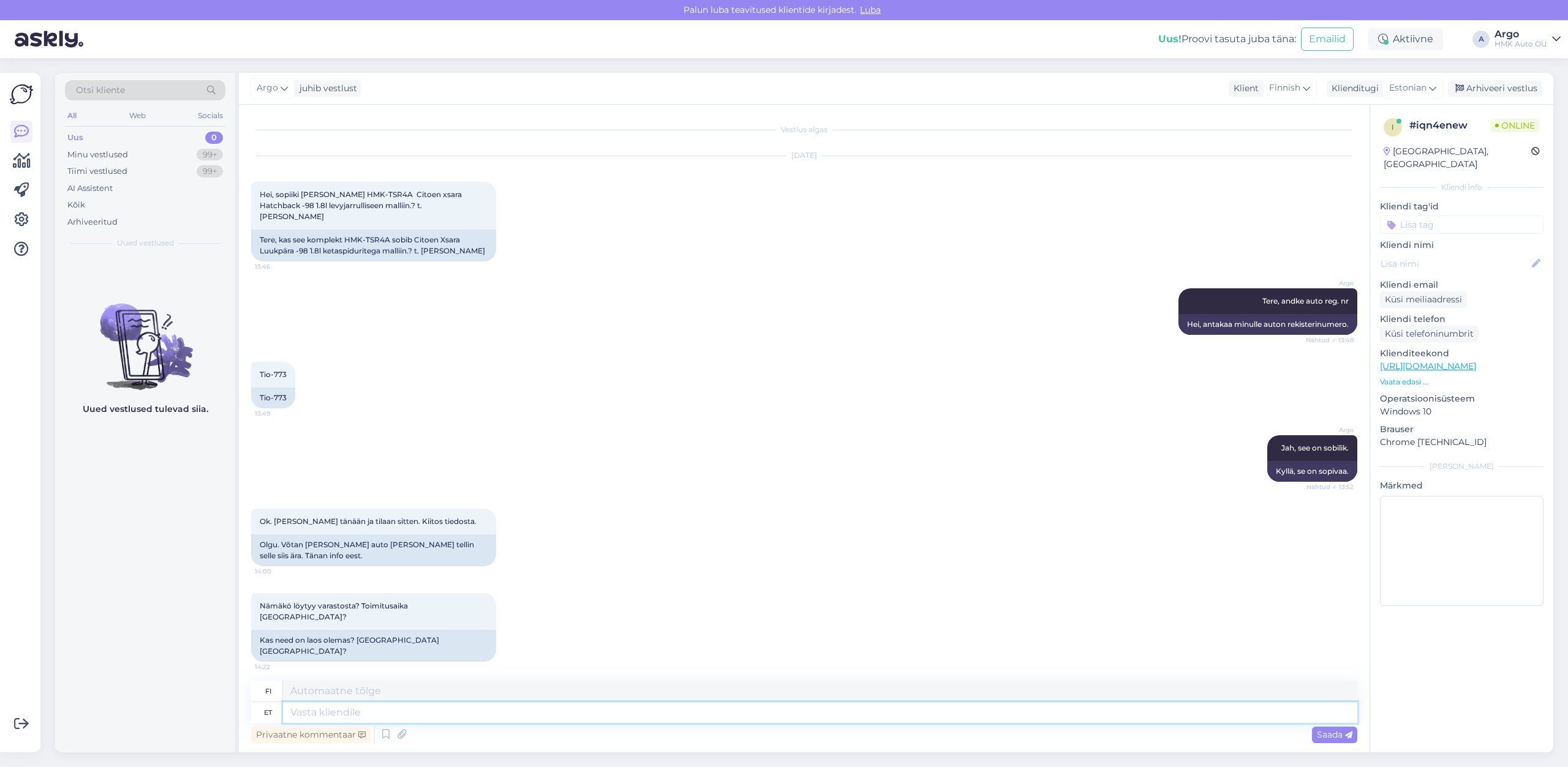
scroll to position [112, 0]
